Goal: Find specific page/section: Find specific page/section

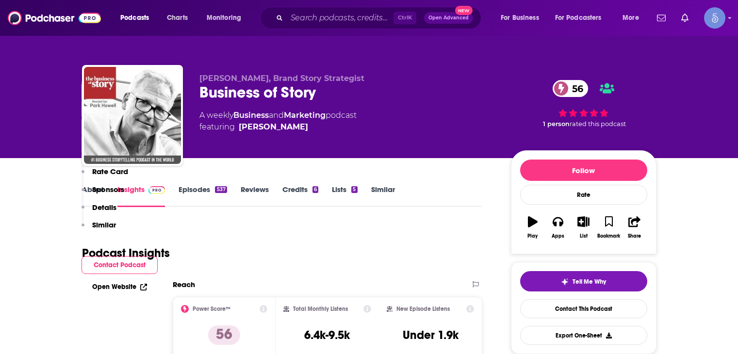
scroll to position [728, 0]
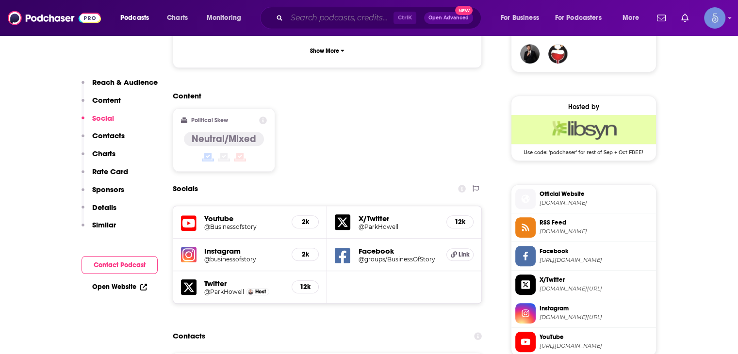
click at [303, 10] on input "Search podcasts, credits, & more..." at bounding box center [340, 18] width 107 height 16
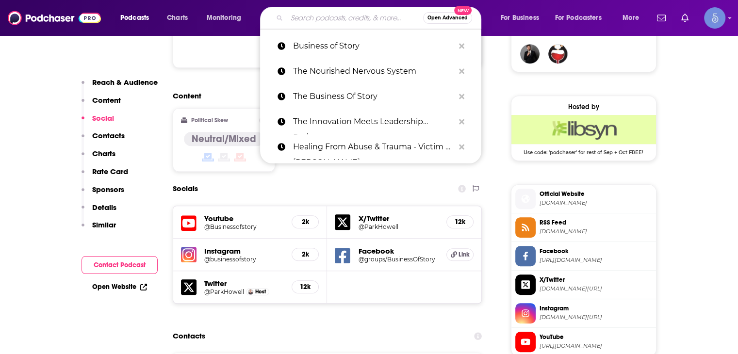
paste input "The Afterlight Podcast with [PERSON_NAME]"
type input "The Afterlight Podcast with [PERSON_NAME]"
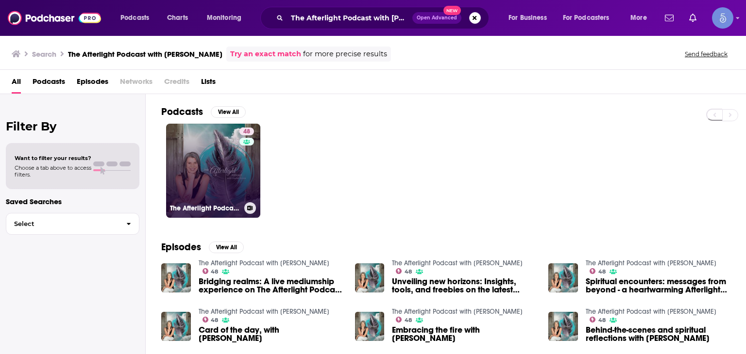
click at [209, 171] on link "48 The Afterlight Podcast with [PERSON_NAME]" at bounding box center [213, 171] width 94 height 94
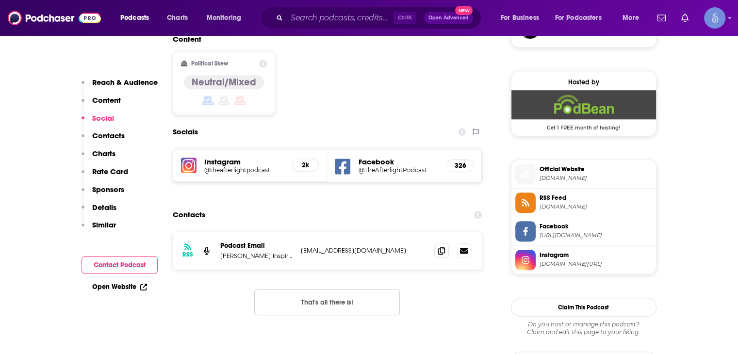
scroll to position [777, 0]
